Goal: Use online tool/utility: Utilize a website feature to perform a specific function

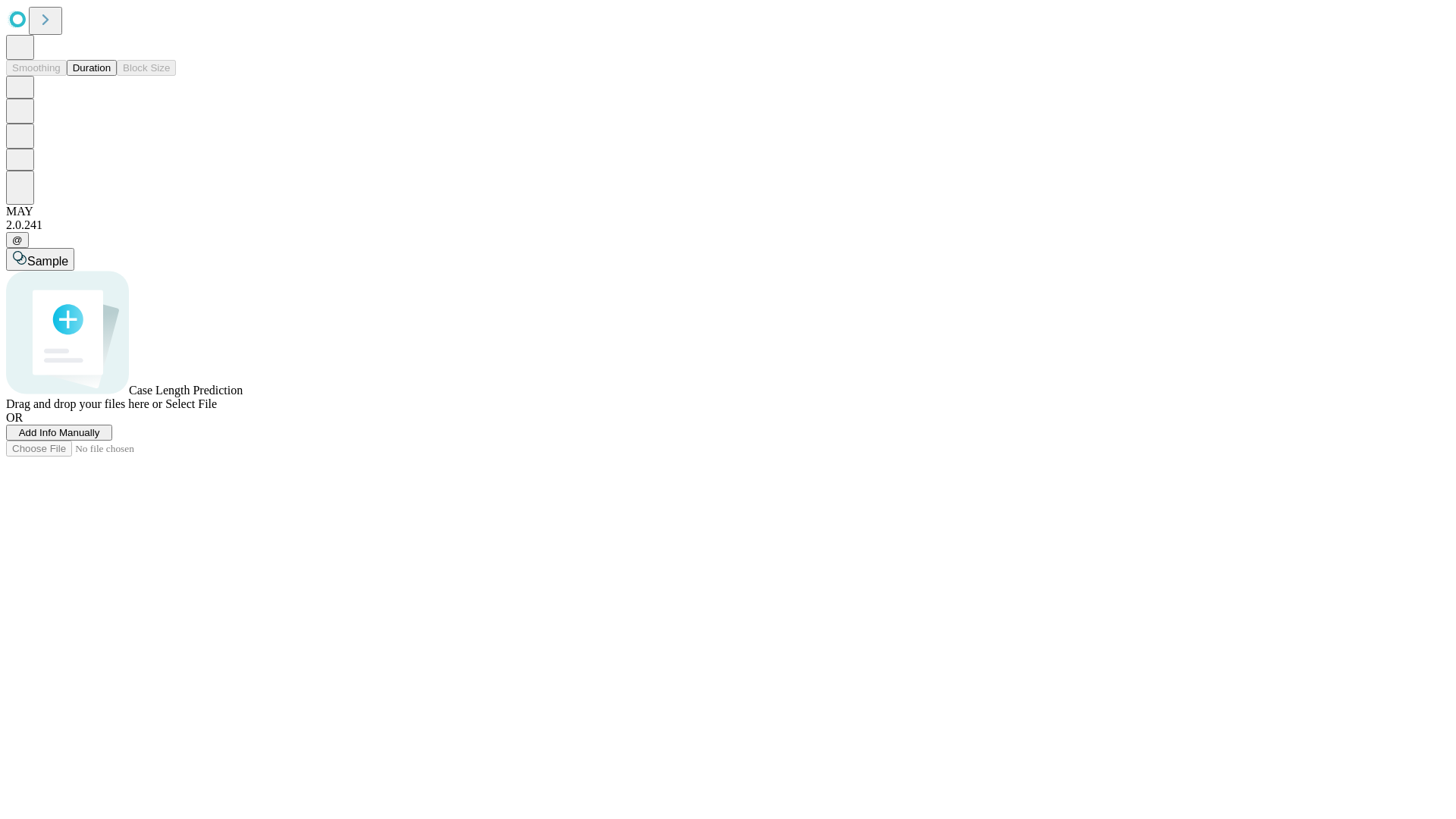
click at [111, 75] on button "Duration" at bounding box center [92, 68] width 50 height 16
click at [69, 254] on span "Sample" at bounding box center [48, 260] width 41 height 13
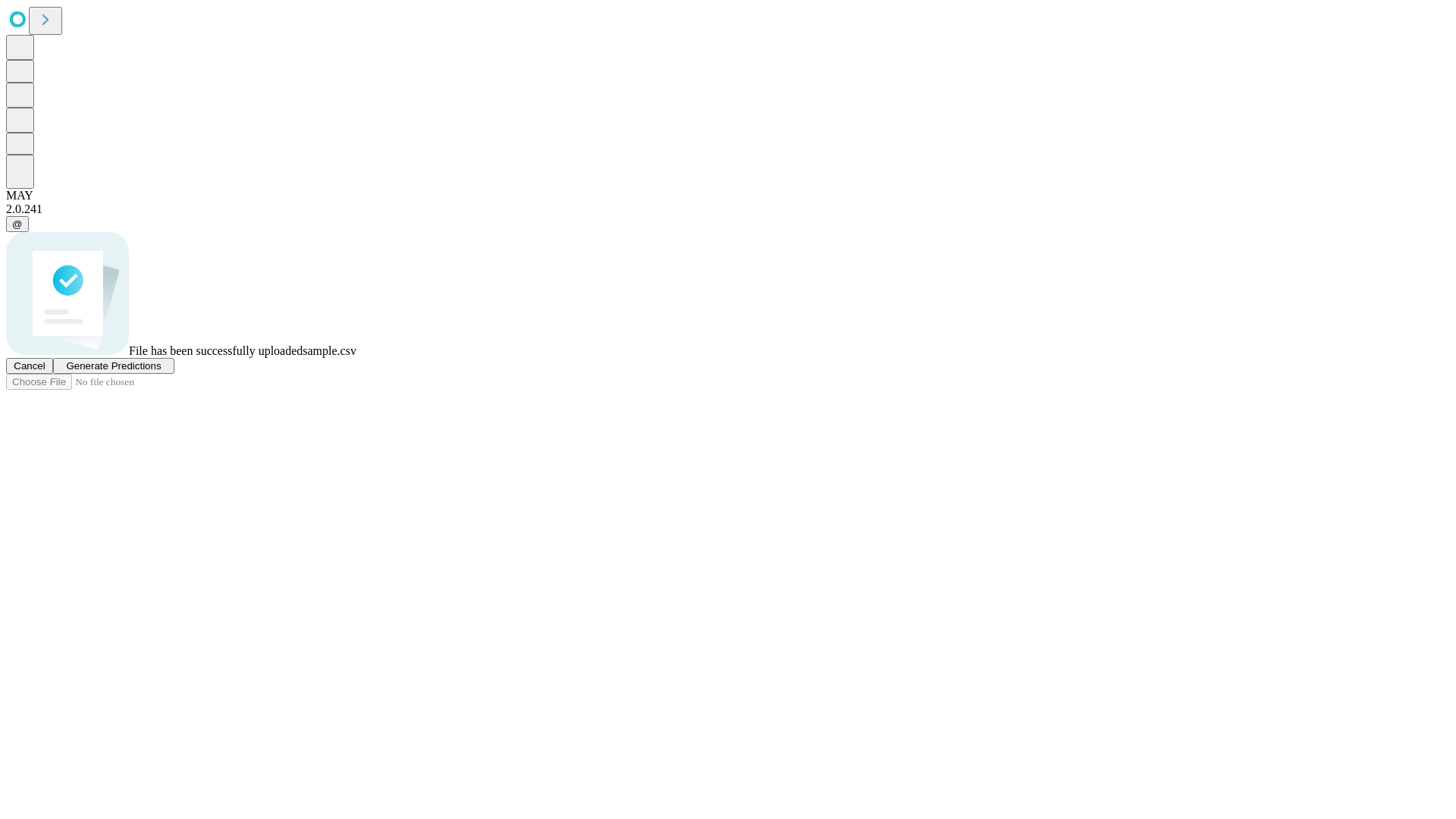
click at [161, 372] on span "Generate Predictions" at bounding box center [113, 365] width 95 height 11
